Goal: Information Seeking & Learning: Learn about a topic

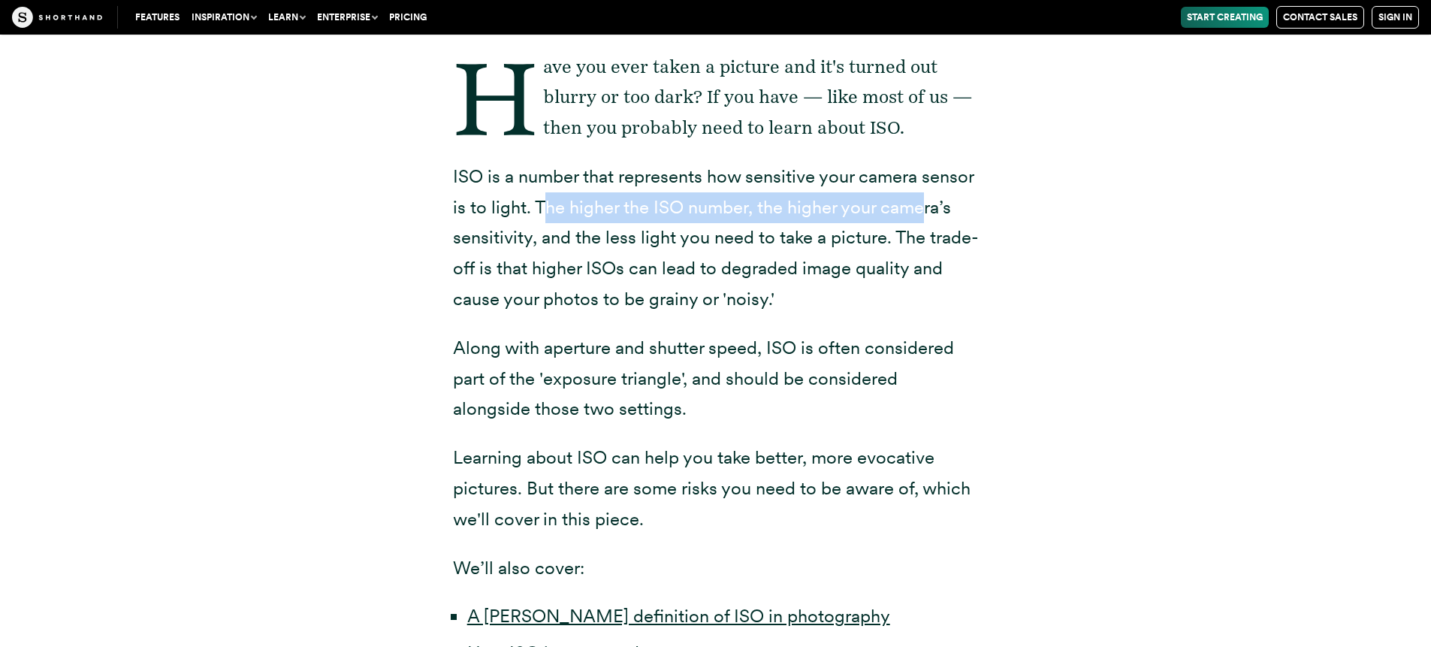
drag, startPoint x: 922, startPoint y: 207, endPoint x: 543, endPoint y: 196, distance: 378.8
click at [543, 196] on p "ISO is a number that represents how sensitive your camera sensor is to light. T…" at bounding box center [716, 238] width 526 height 153
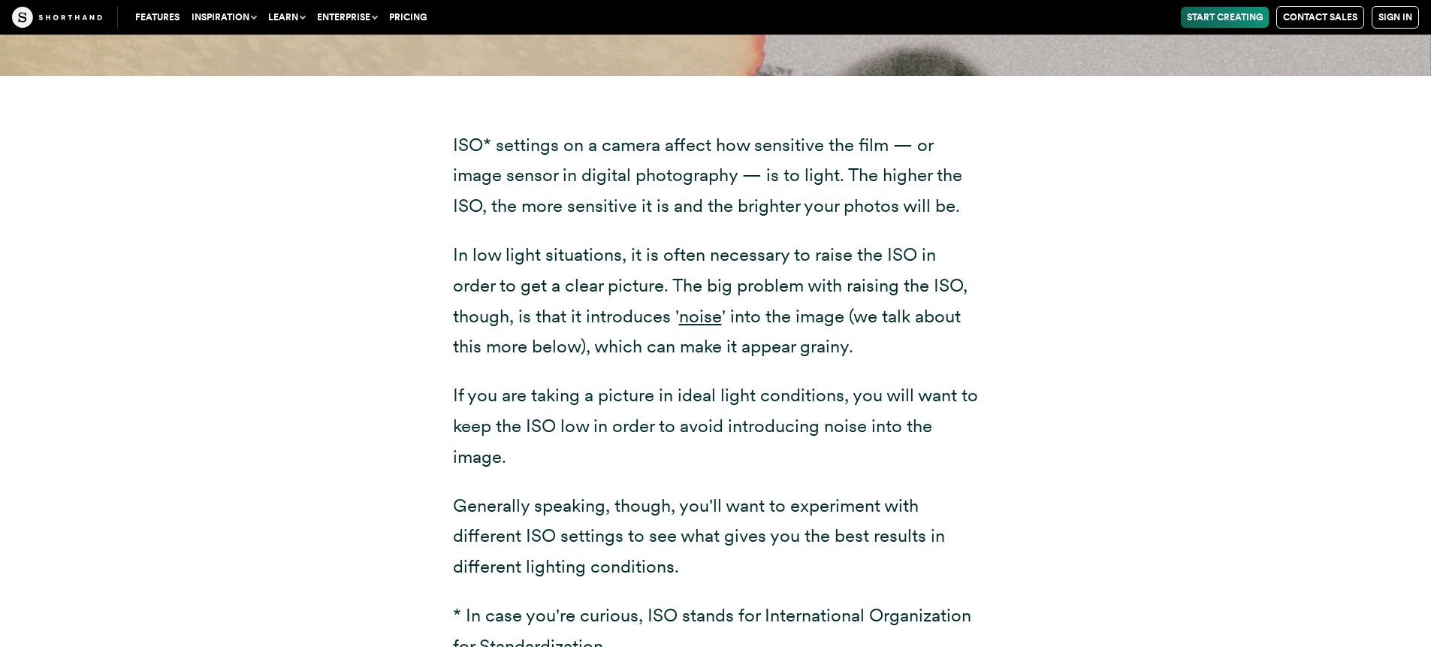
scroll to position [1984, 0]
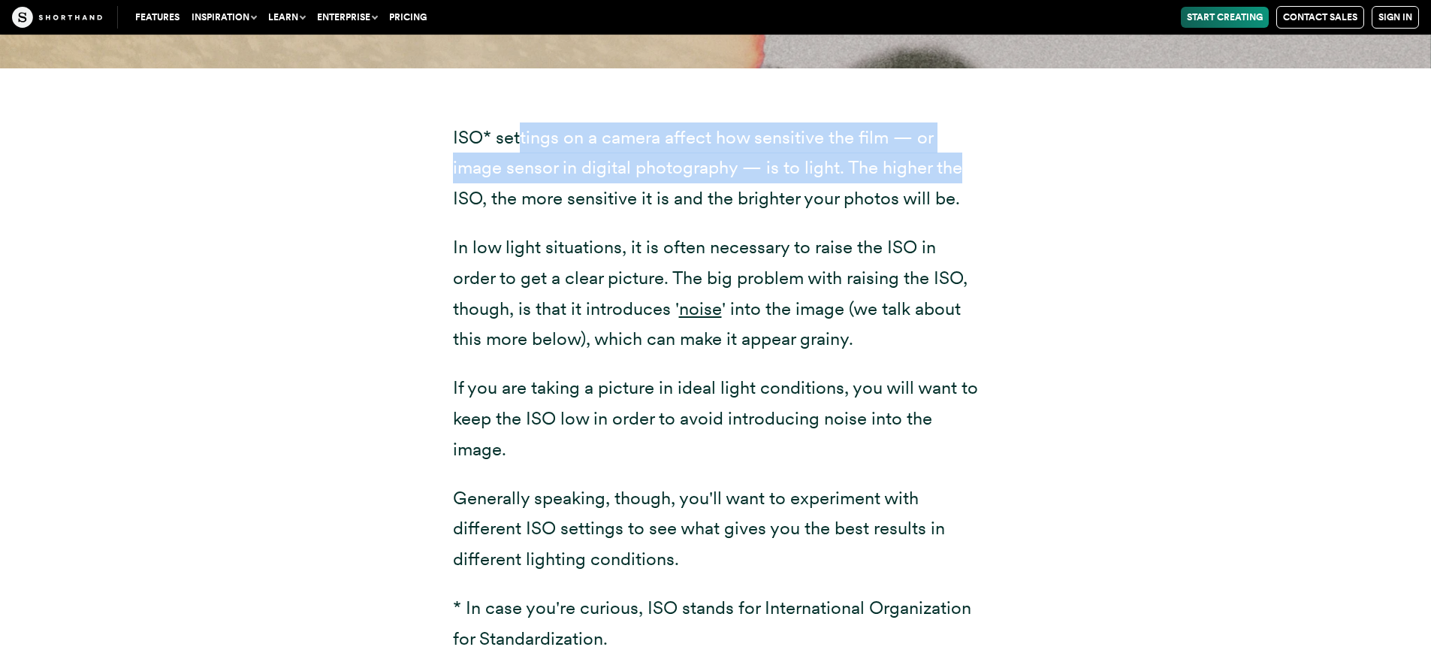
drag, startPoint x: 517, startPoint y: 135, endPoint x: 974, endPoint y: 171, distance: 458.2
click at [974, 171] on p "ISO* settings on a camera affect how sensitive the film — or image sensor in di…" at bounding box center [716, 168] width 526 height 92
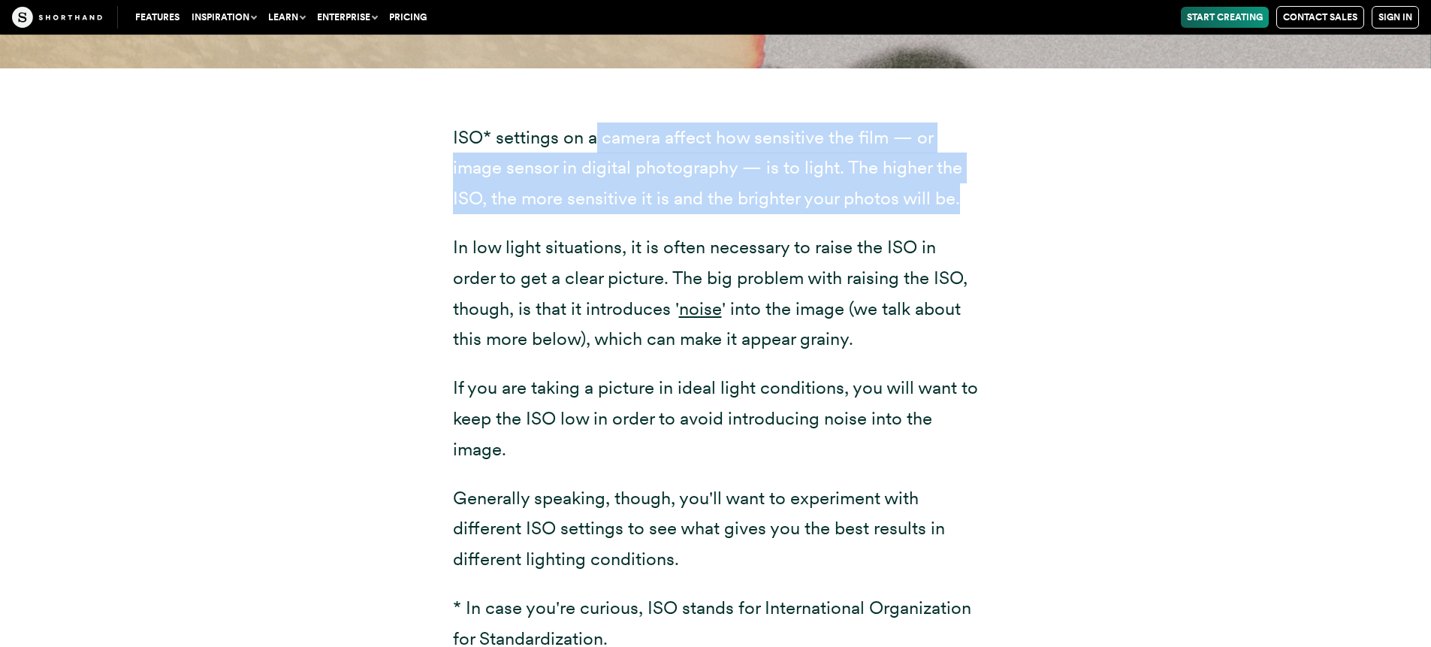
drag, startPoint x: 598, startPoint y: 129, endPoint x: 966, endPoint y: 201, distance: 375.0
click at [966, 201] on p "ISO* settings on a camera affect how sensitive the film — or image sensor in di…" at bounding box center [716, 168] width 526 height 92
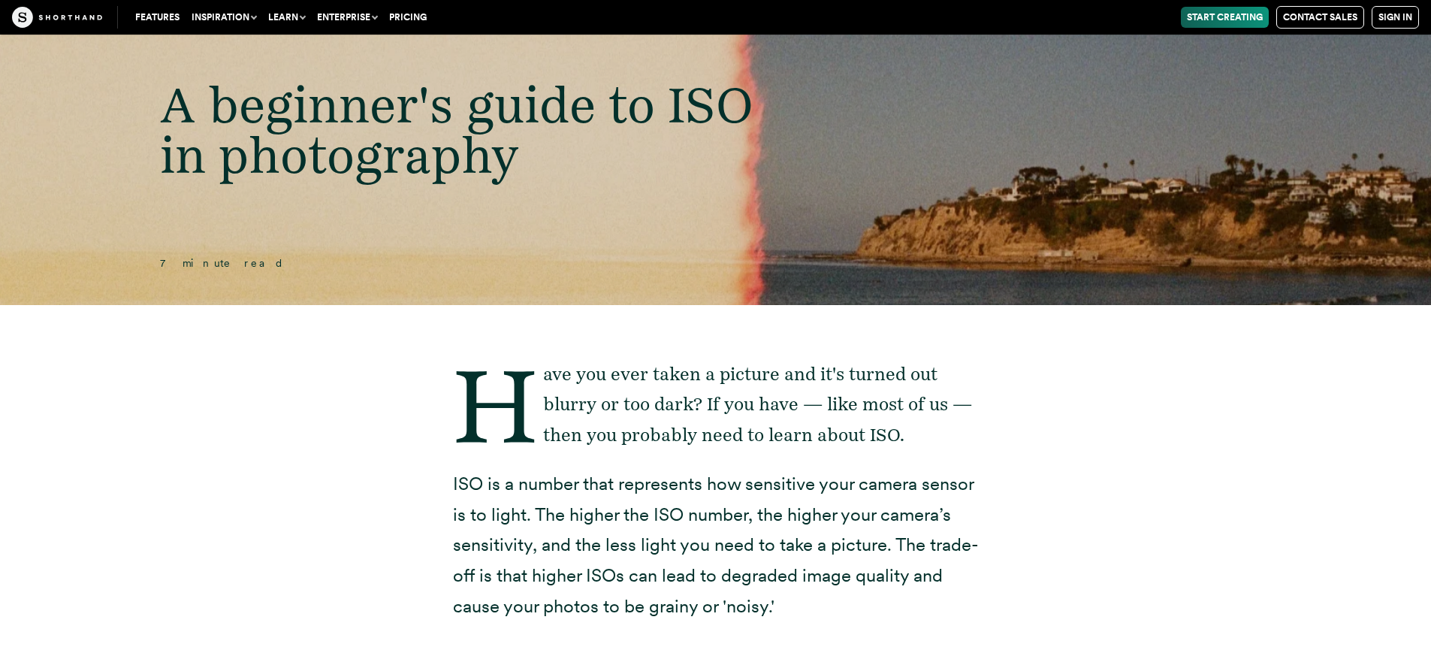
scroll to position [0, 0]
